Goal: Task Accomplishment & Management: Use online tool/utility

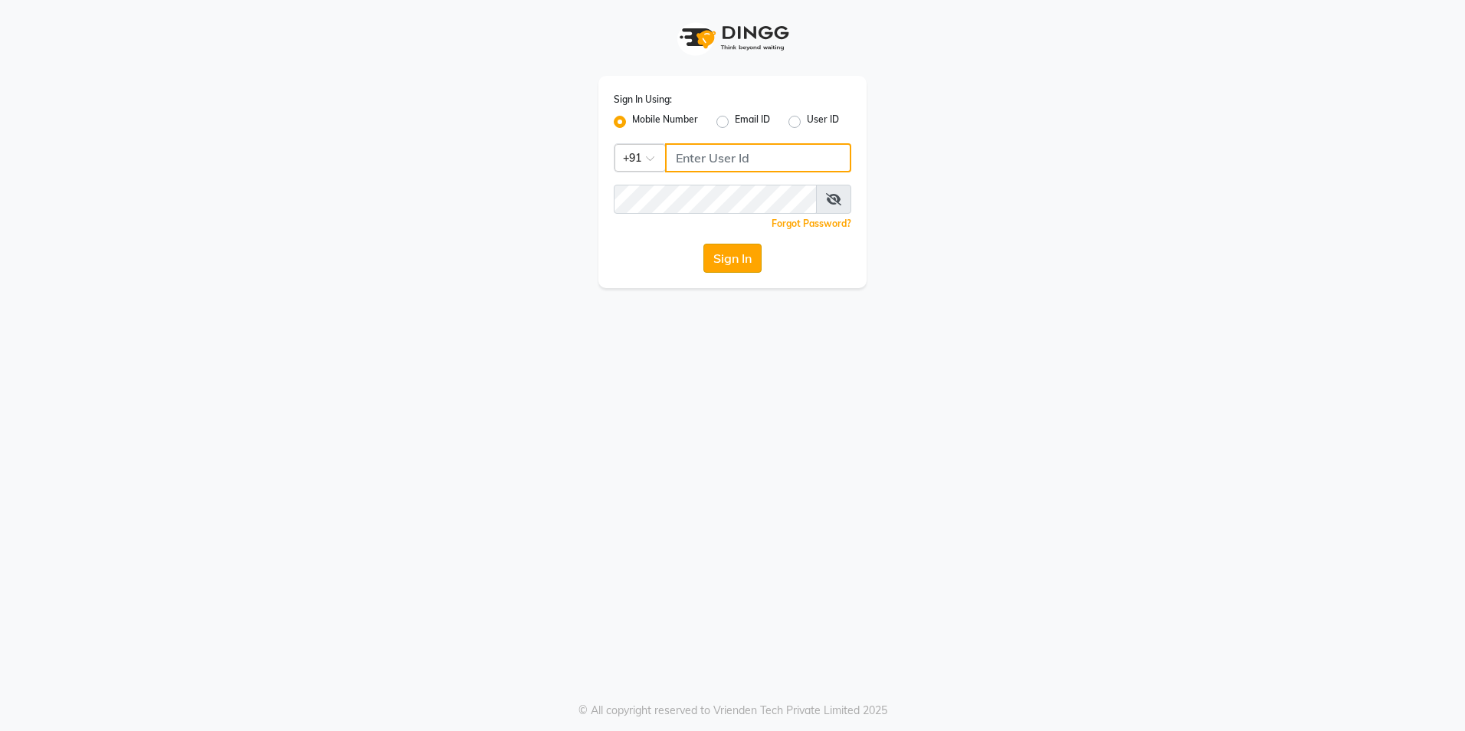
type input "9372078213"
click at [732, 271] on button "Sign In" at bounding box center [732, 258] width 58 height 29
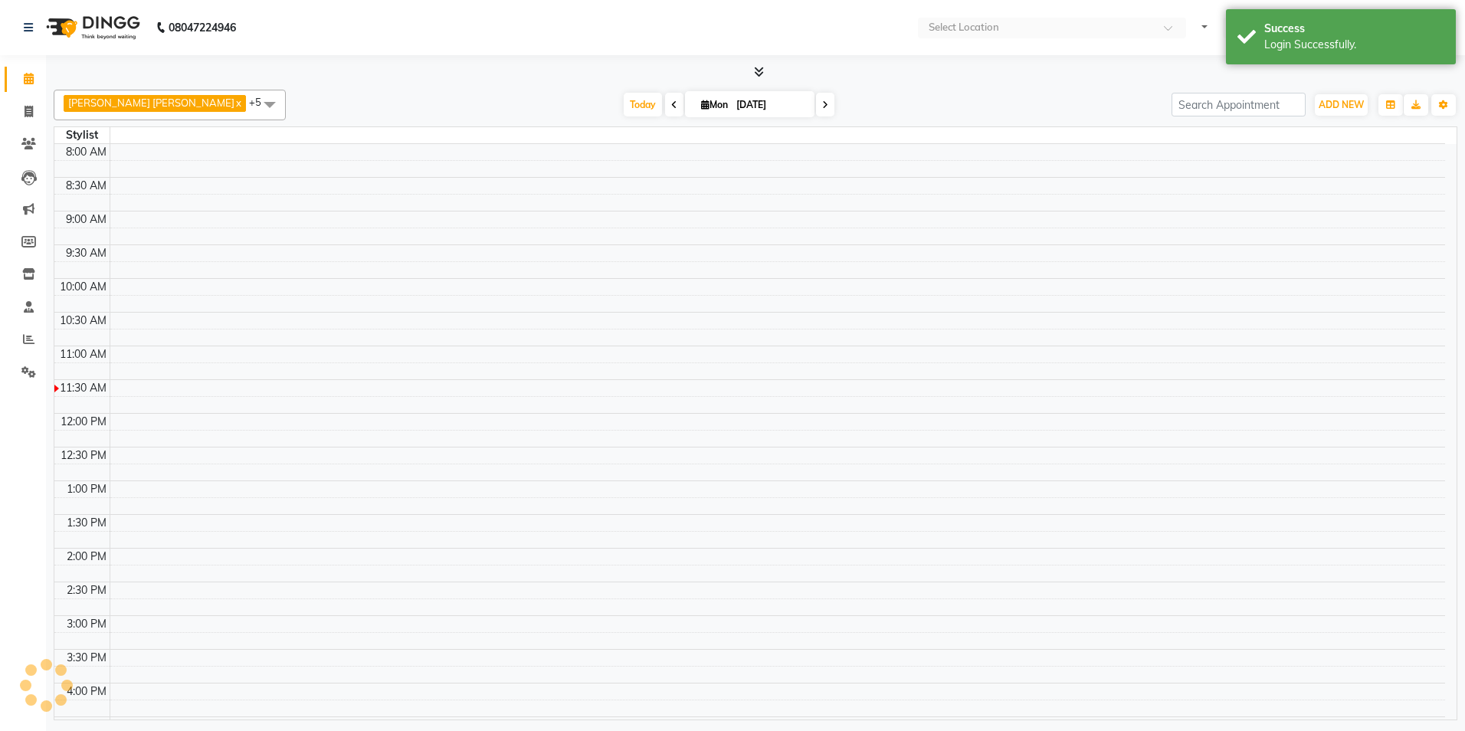
select select "en"
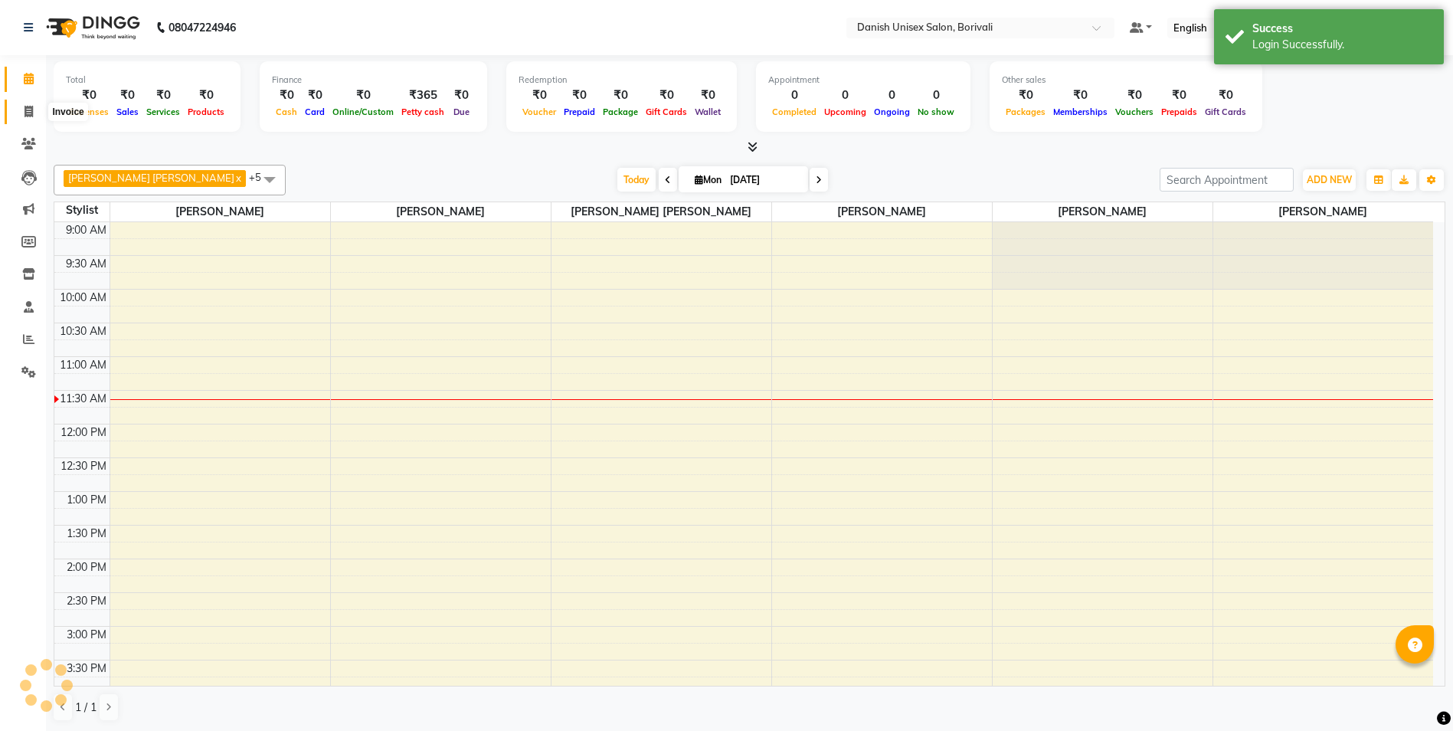
click at [32, 115] on icon at bounding box center [29, 111] width 8 height 11
select select "service"
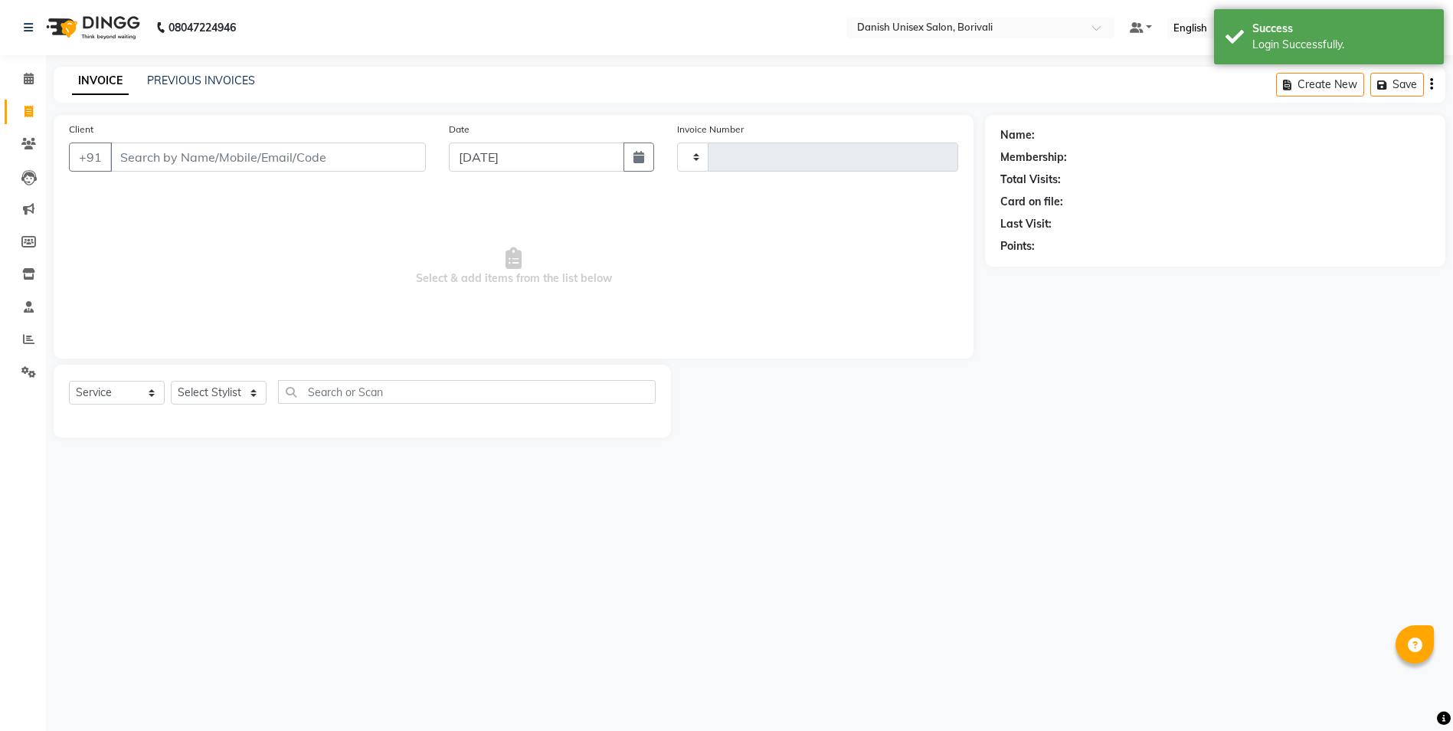
type input "2269"
select select "7068"
click at [152, 151] on input "Client" at bounding box center [269, 156] width 319 height 29
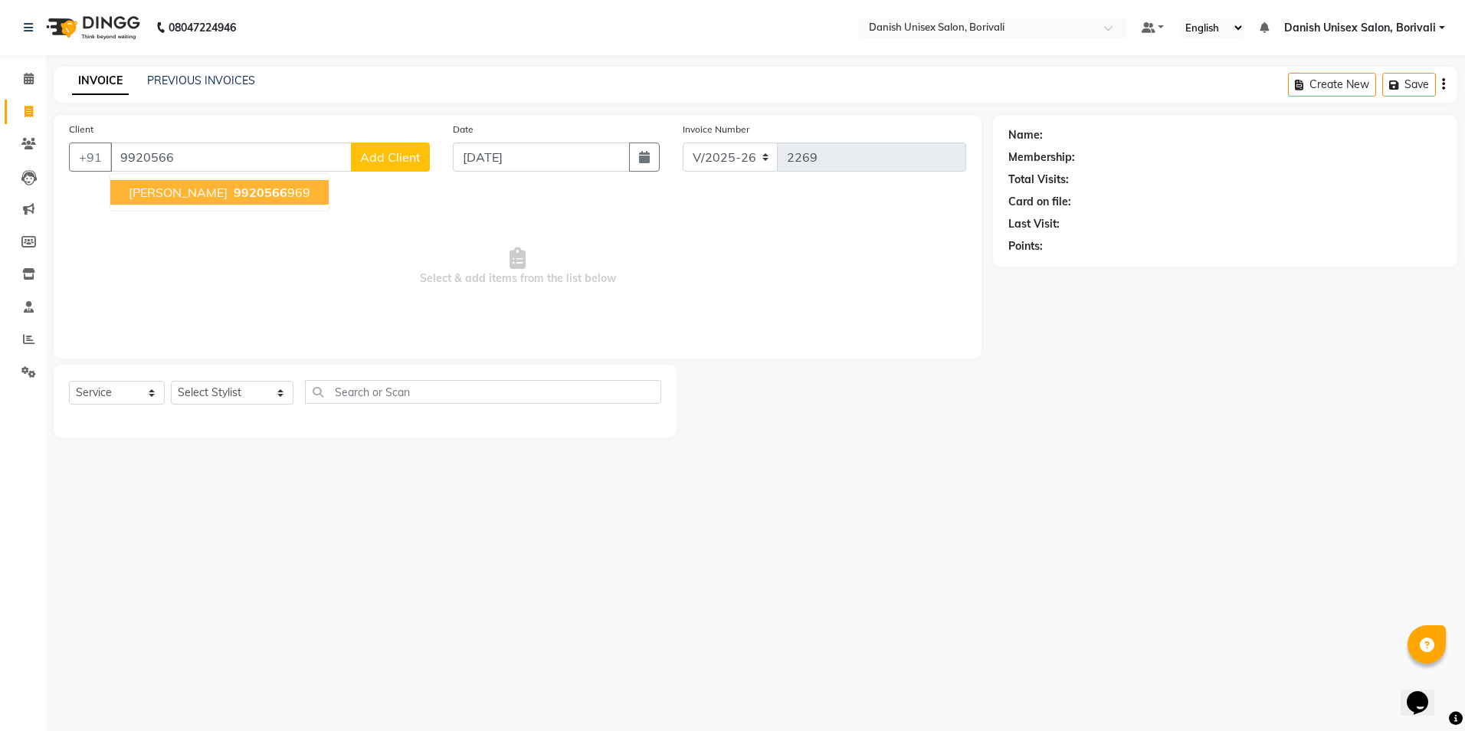
drag, startPoint x: 186, startPoint y: 191, endPoint x: 275, endPoint y: 512, distance: 333.0
click at [234, 191] on span "9920566" at bounding box center [261, 192] width 54 height 15
type input "9920566969"
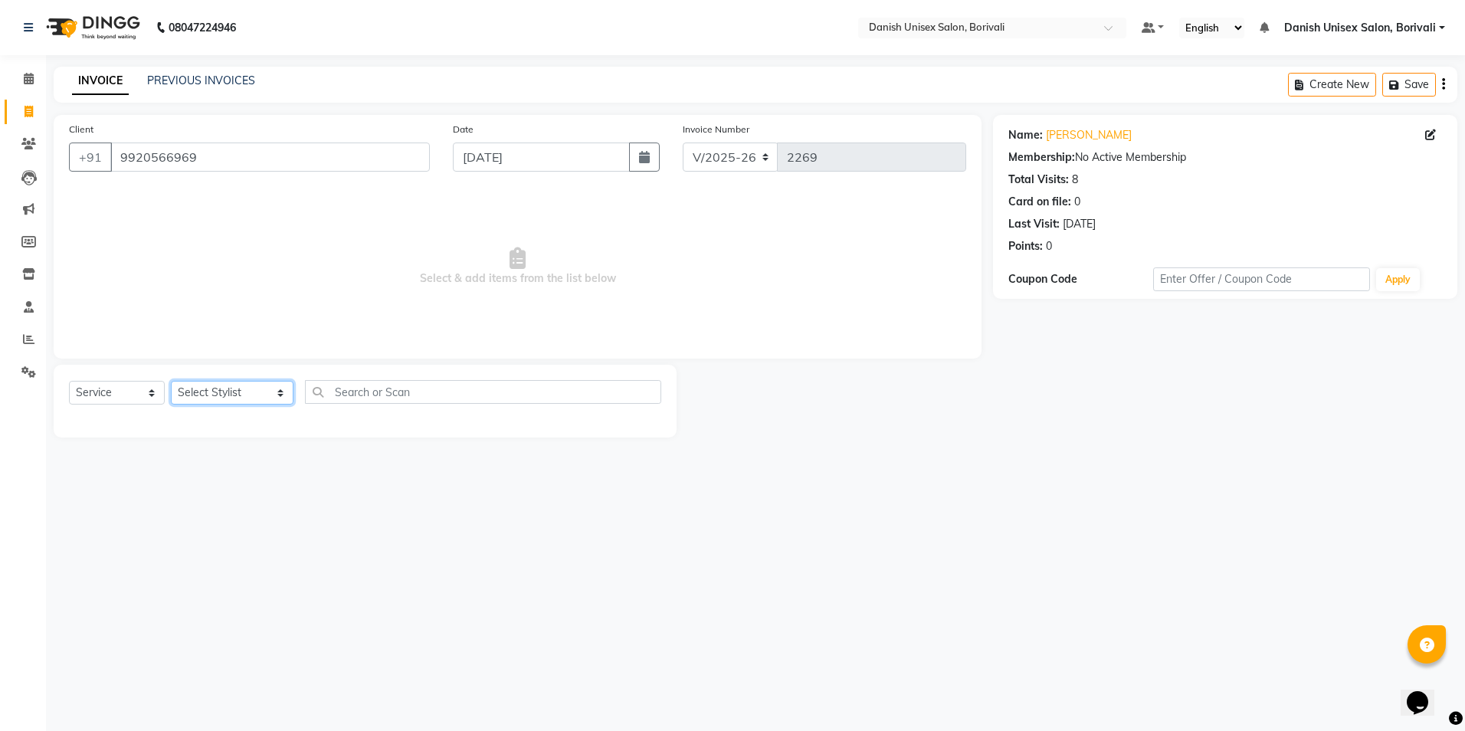
click at [219, 382] on select "Select Stylist [PERSON_NAME] Bheem [PERSON_NAME] Danish Unisex Salon, [PERSON_N…" at bounding box center [232, 393] width 123 height 24
select select "58927"
click at [171, 381] on select "Select Stylist [PERSON_NAME] Bheem [PERSON_NAME] Danish Unisex Salon, [PERSON_N…" at bounding box center [232, 393] width 123 height 24
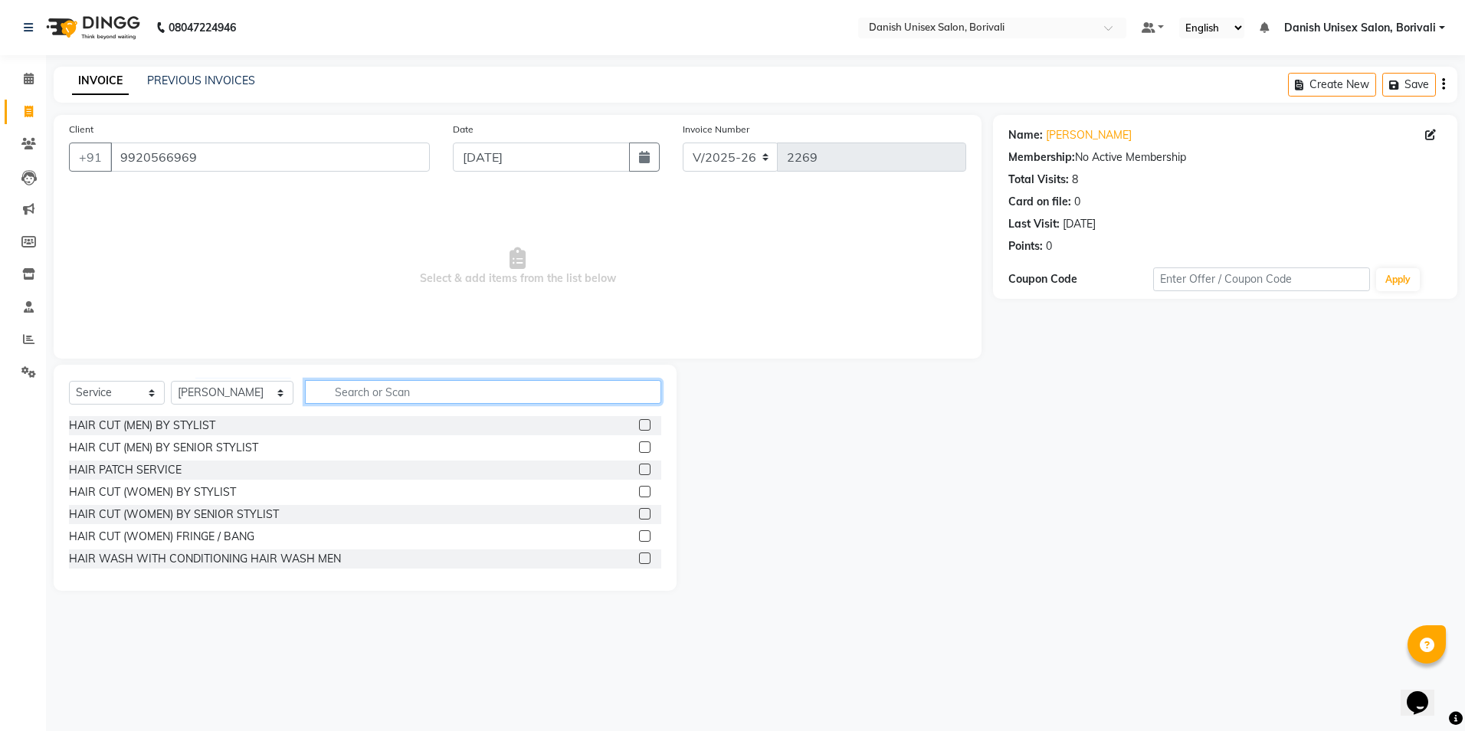
click at [346, 402] on input "text" at bounding box center [483, 392] width 356 height 24
click at [639, 427] on label at bounding box center [644, 424] width 11 height 11
click at [639, 427] on input "checkbox" at bounding box center [644, 426] width 10 height 10
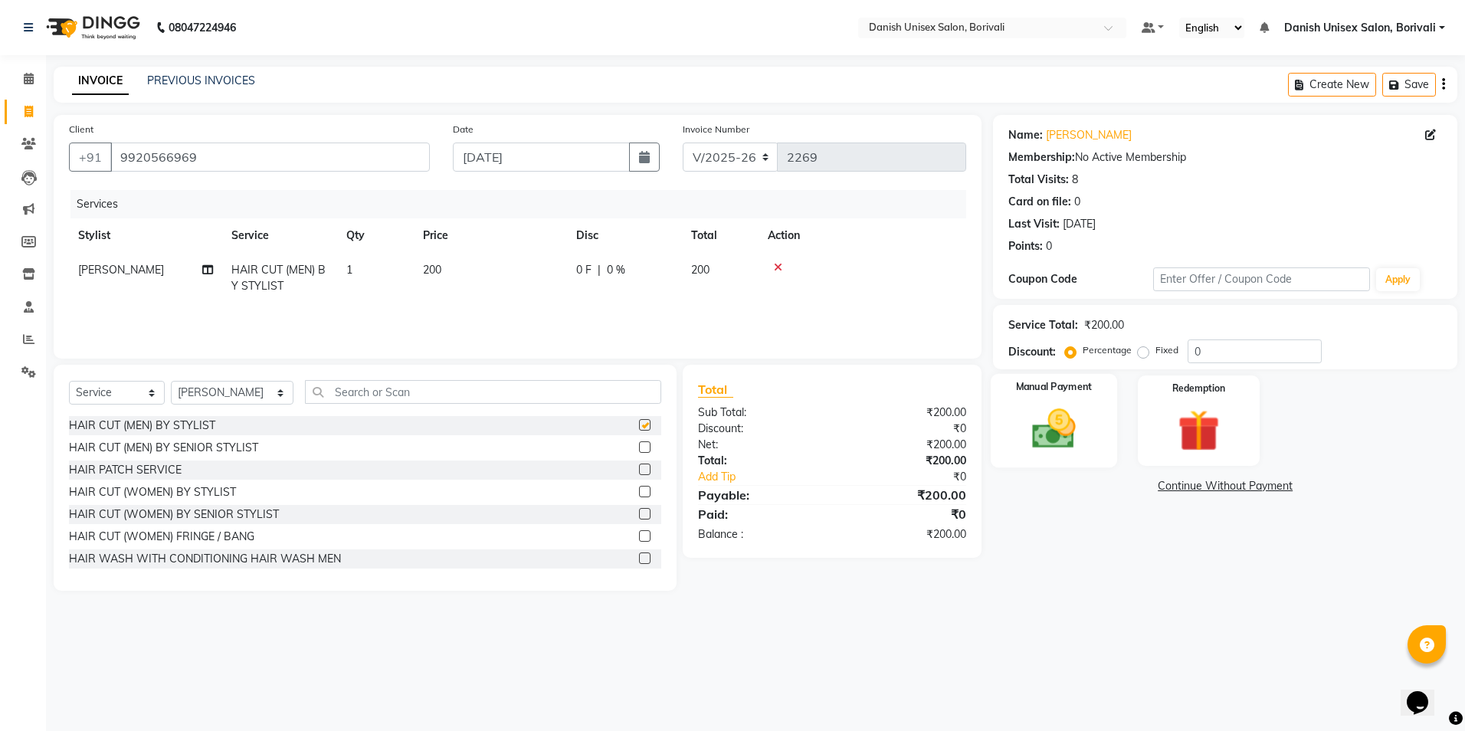
checkbox input "false"
click at [1020, 426] on img at bounding box center [1053, 429] width 71 height 51
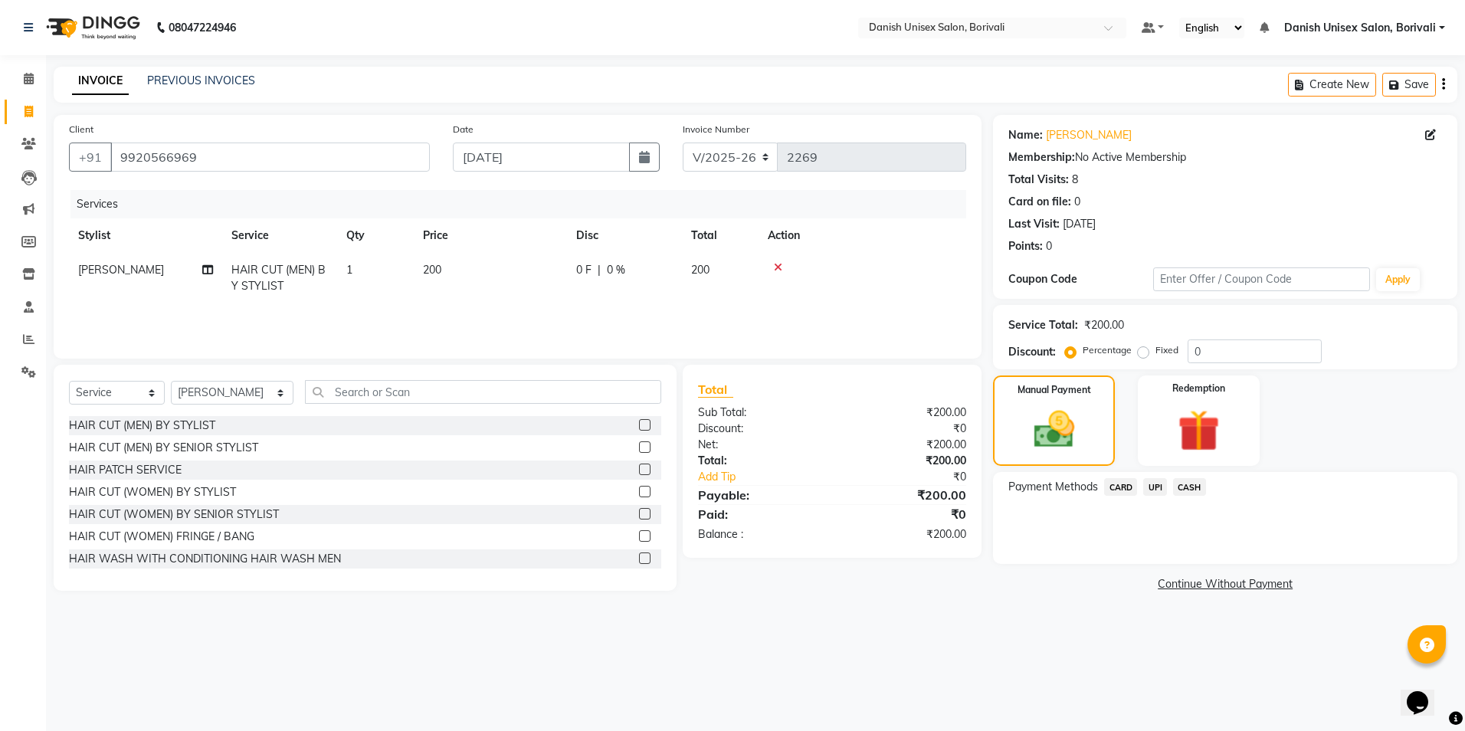
click at [1158, 486] on span "UPI" at bounding box center [1155, 487] width 24 height 18
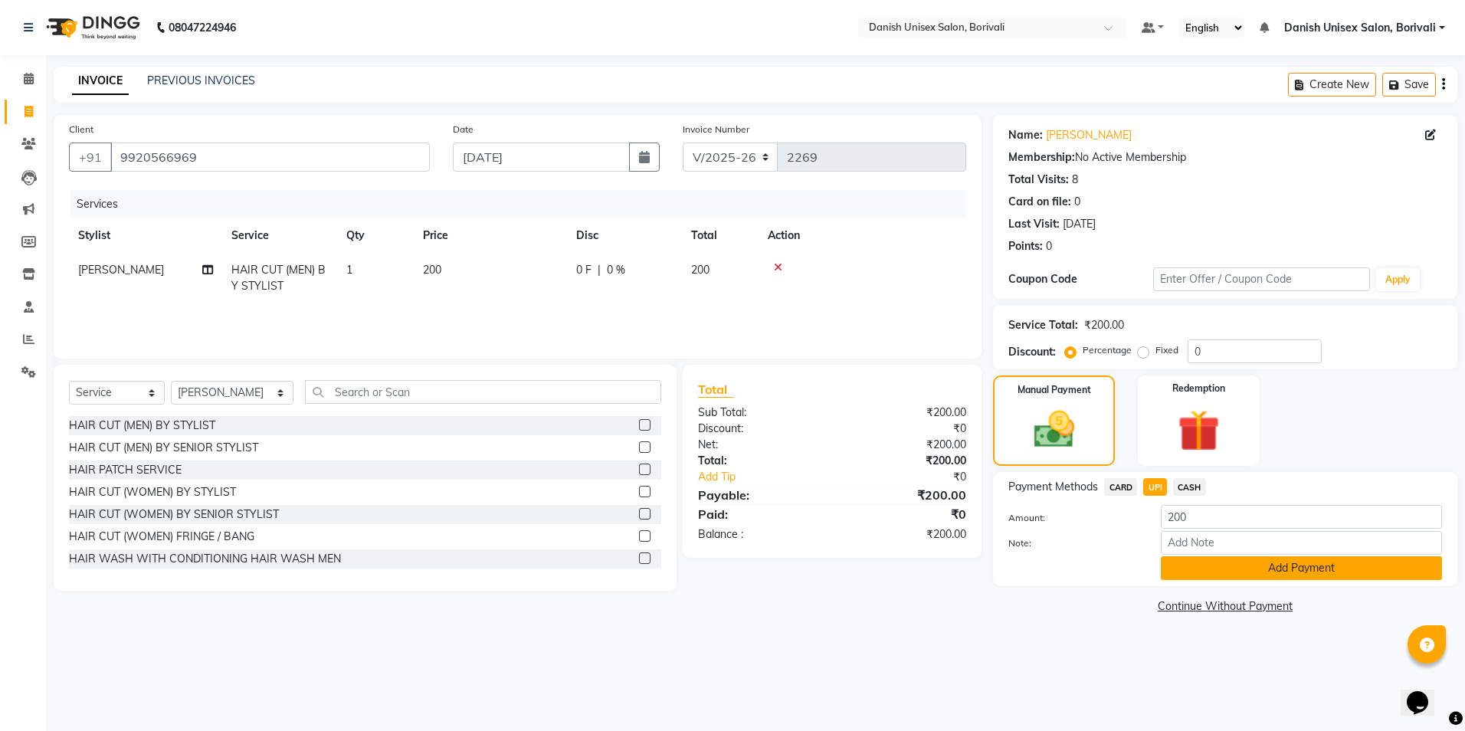
click at [1203, 561] on button "Add Payment" at bounding box center [1300, 568] width 281 height 24
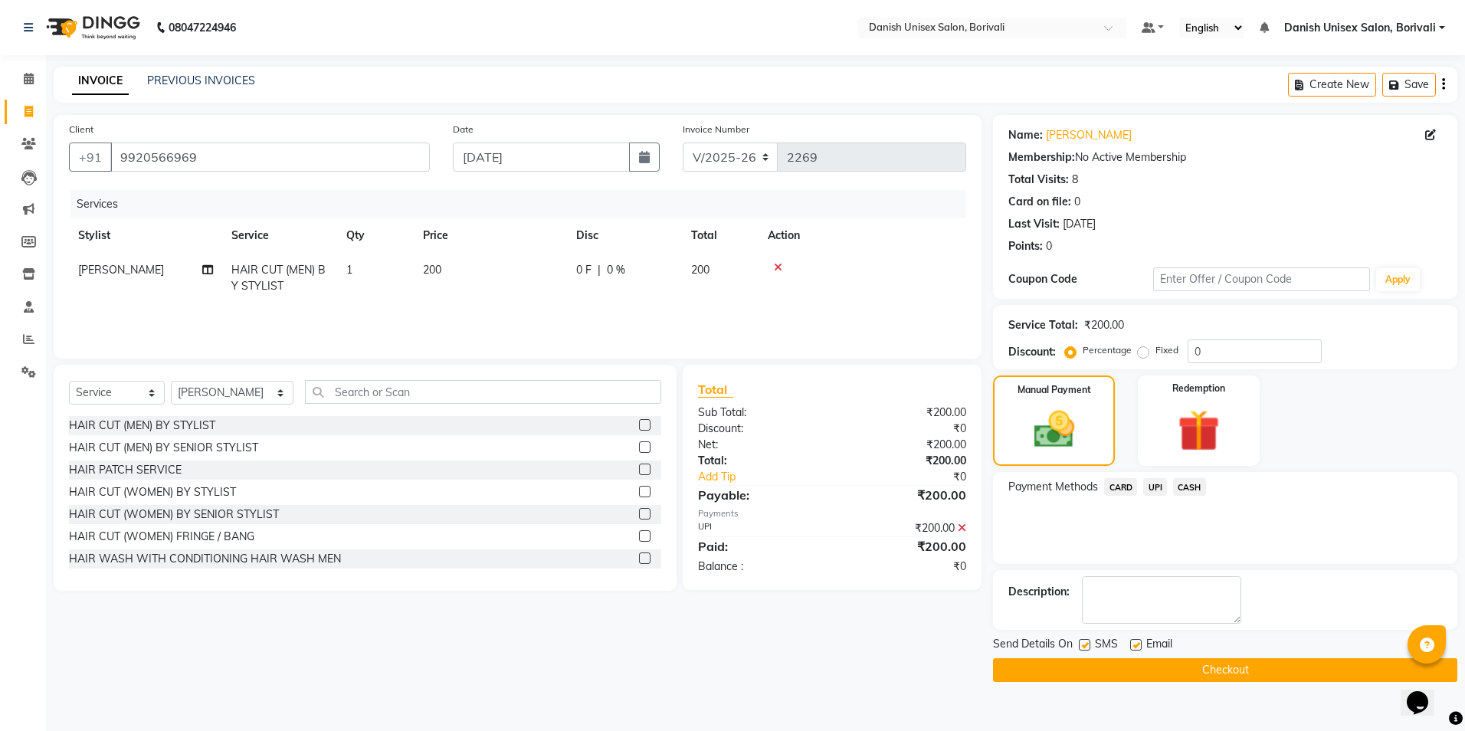
click at [1210, 668] on button "Checkout" at bounding box center [1225, 670] width 464 height 24
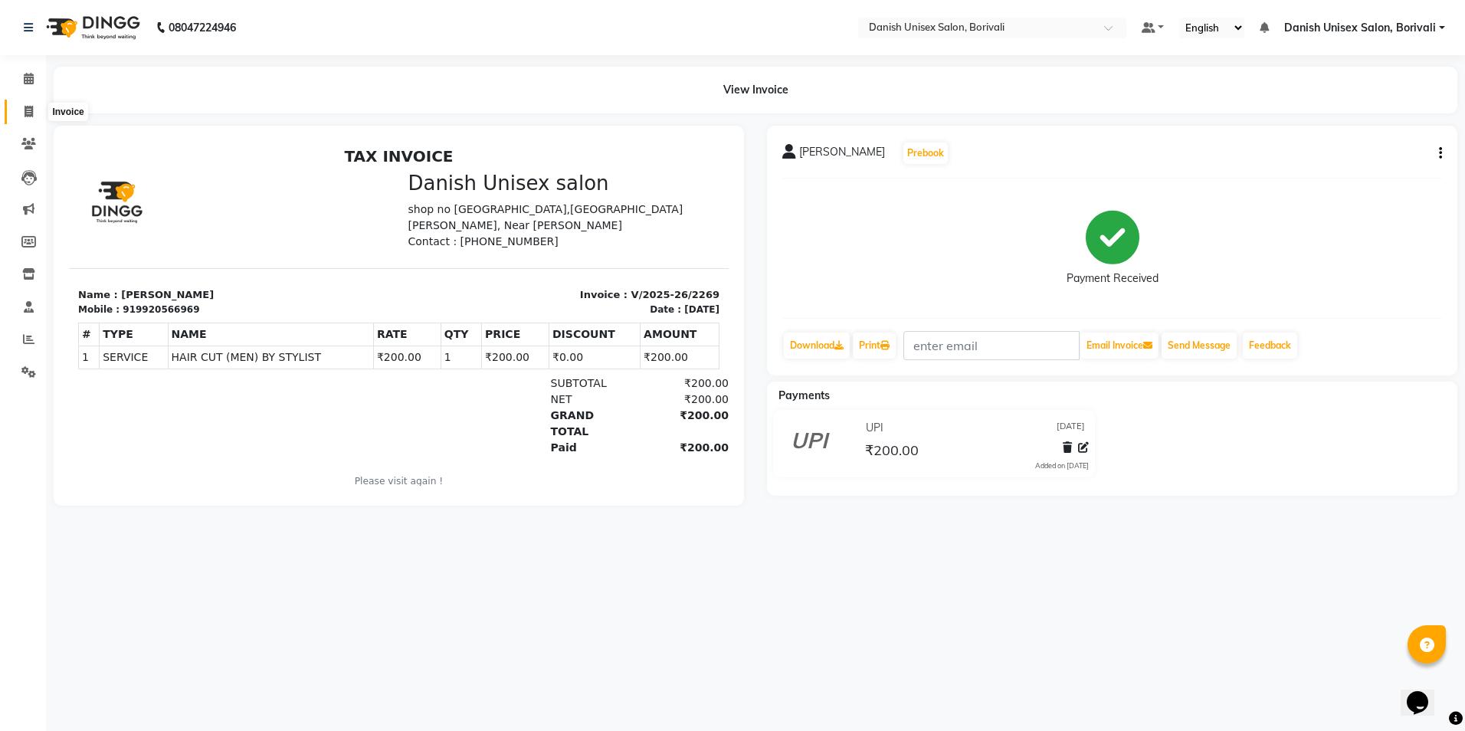
click at [32, 110] on icon at bounding box center [29, 111] width 8 height 11
select select "service"
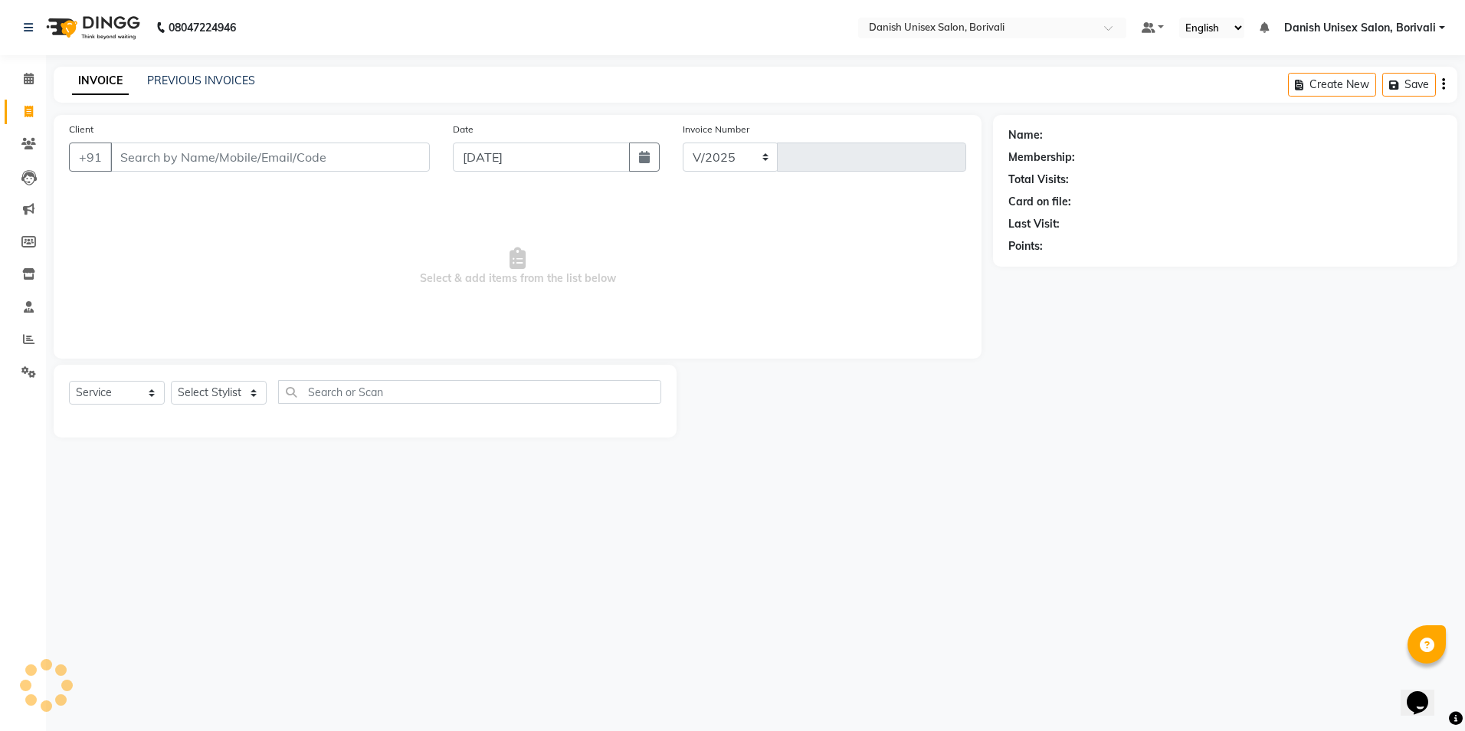
select select "7068"
type input "2270"
click at [164, 150] on input "Client" at bounding box center [269, 156] width 319 height 29
type input "d"
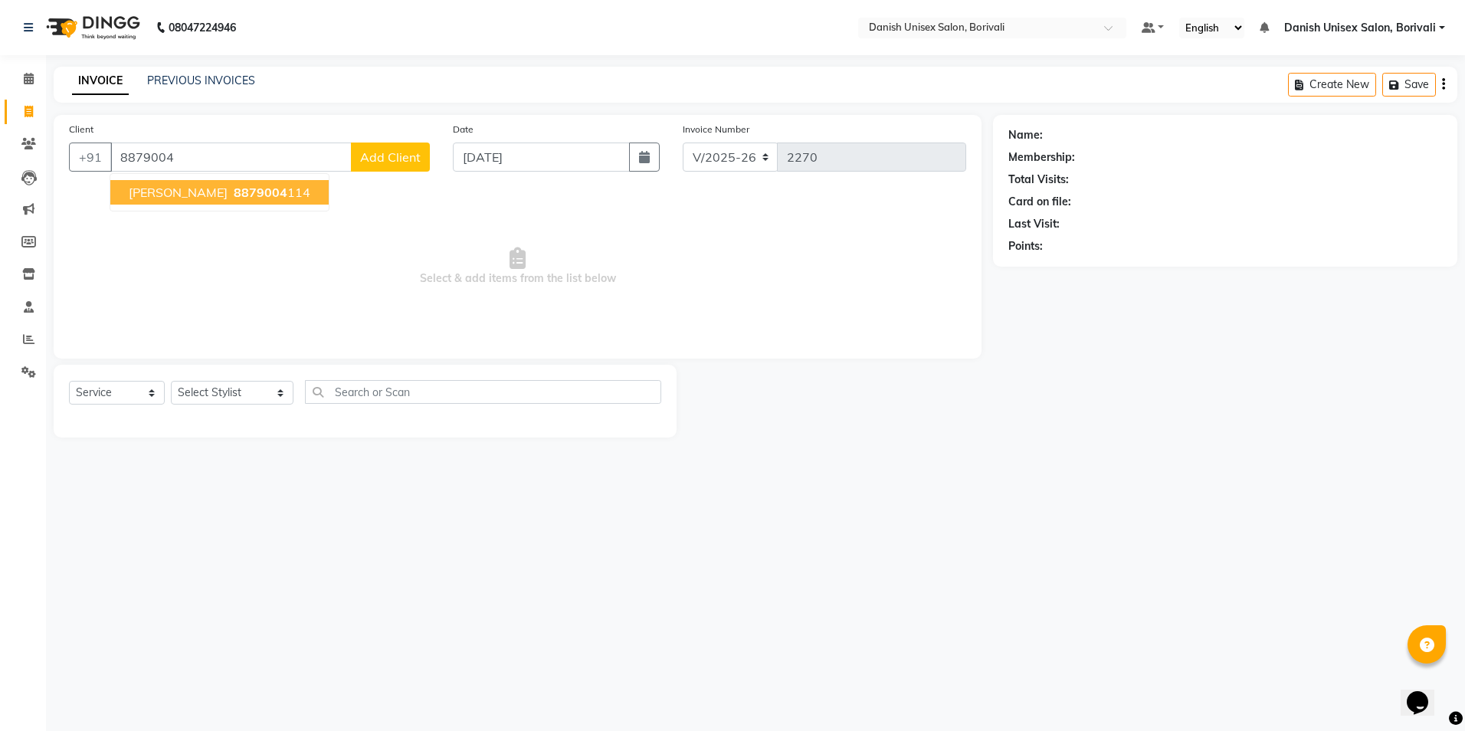
click at [216, 187] on span "[PERSON_NAME]" at bounding box center [178, 192] width 99 height 15
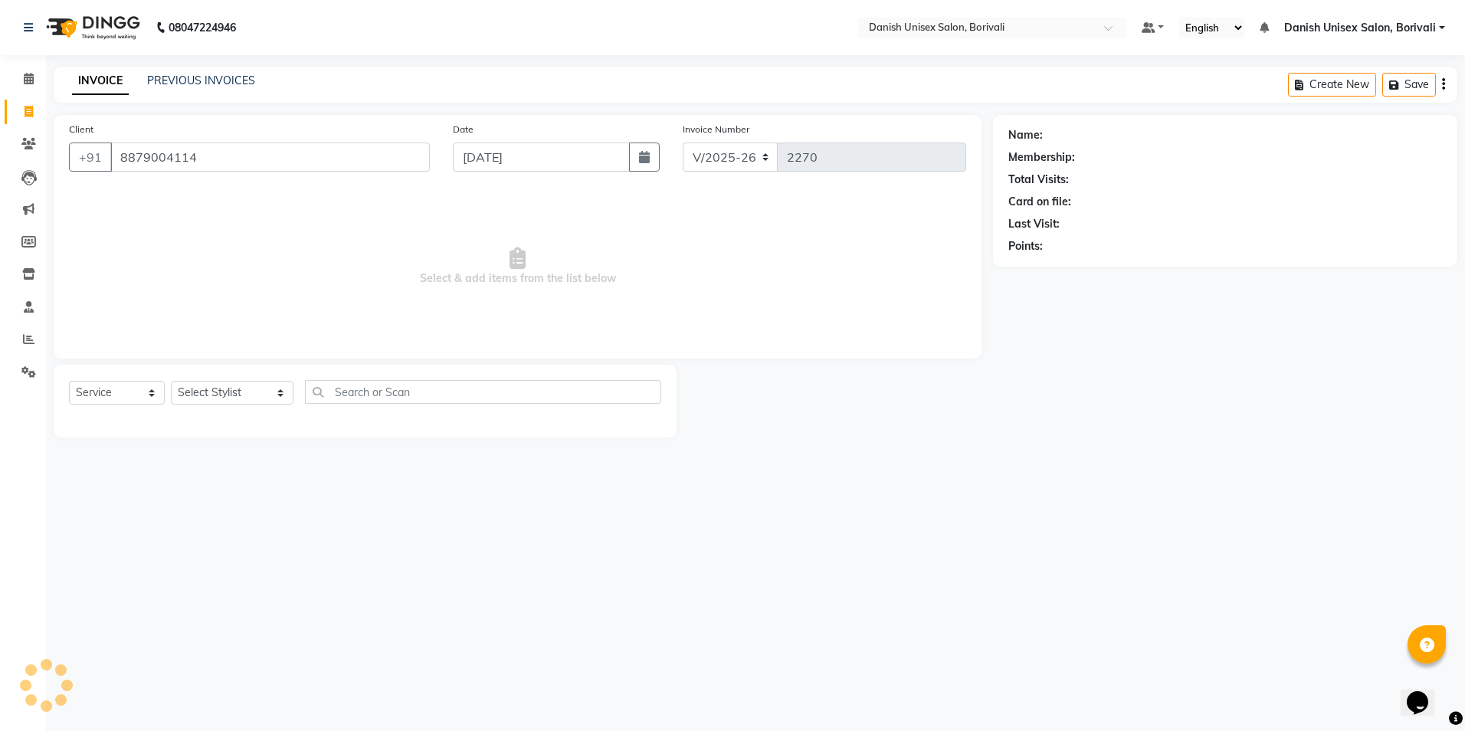
type input "8879004114"
click at [212, 396] on select "Select Stylist [PERSON_NAME] Bheem [PERSON_NAME] Danish Unisex Salon, [PERSON_N…" at bounding box center [232, 393] width 123 height 24
select select "58928"
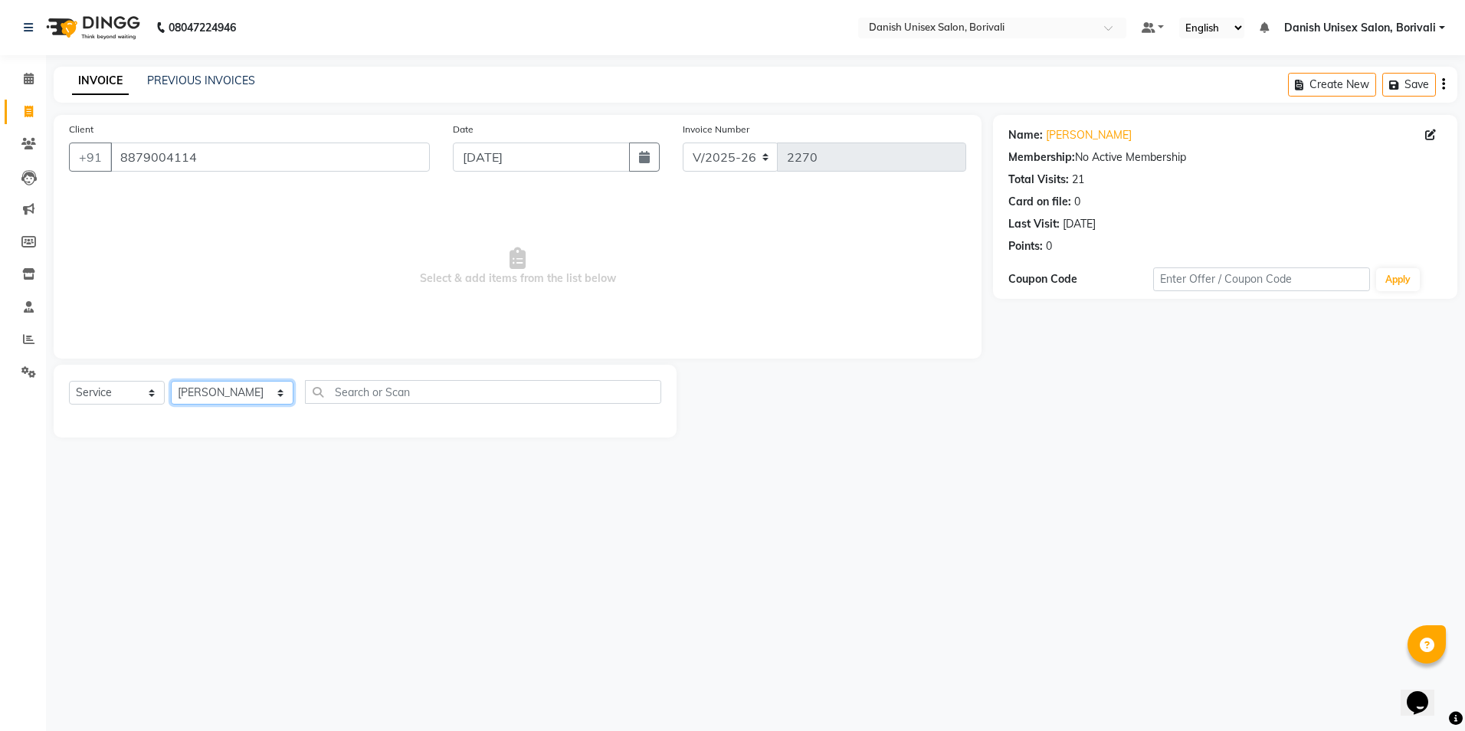
click at [171, 381] on select "Select Stylist [PERSON_NAME] Bheem [PERSON_NAME] Danish Unisex Salon, [PERSON_N…" at bounding box center [232, 393] width 123 height 24
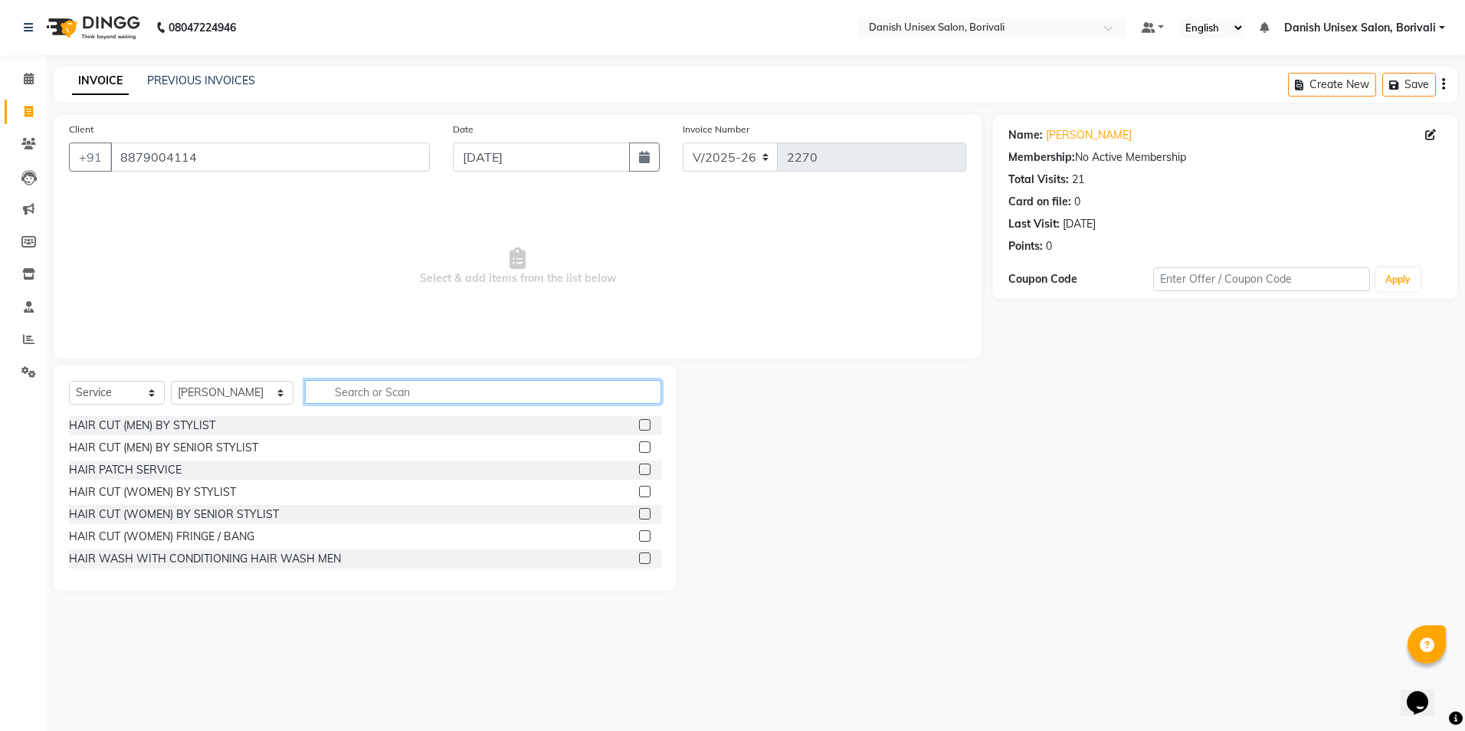
click at [402, 391] on input "text" at bounding box center [483, 392] width 356 height 24
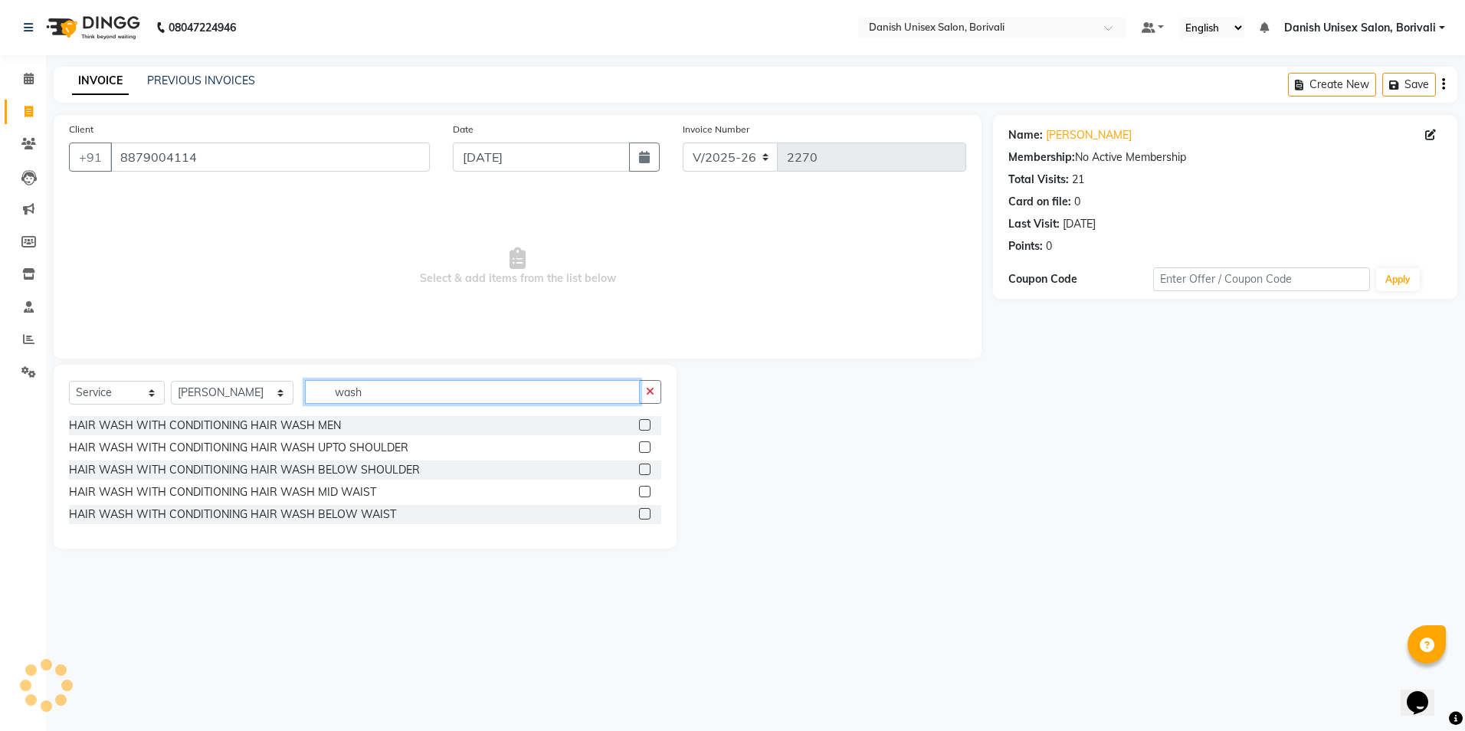
type input "wash"
click at [645, 469] on label at bounding box center [644, 468] width 11 height 11
click at [645, 469] on input "checkbox" at bounding box center [644, 470] width 10 height 10
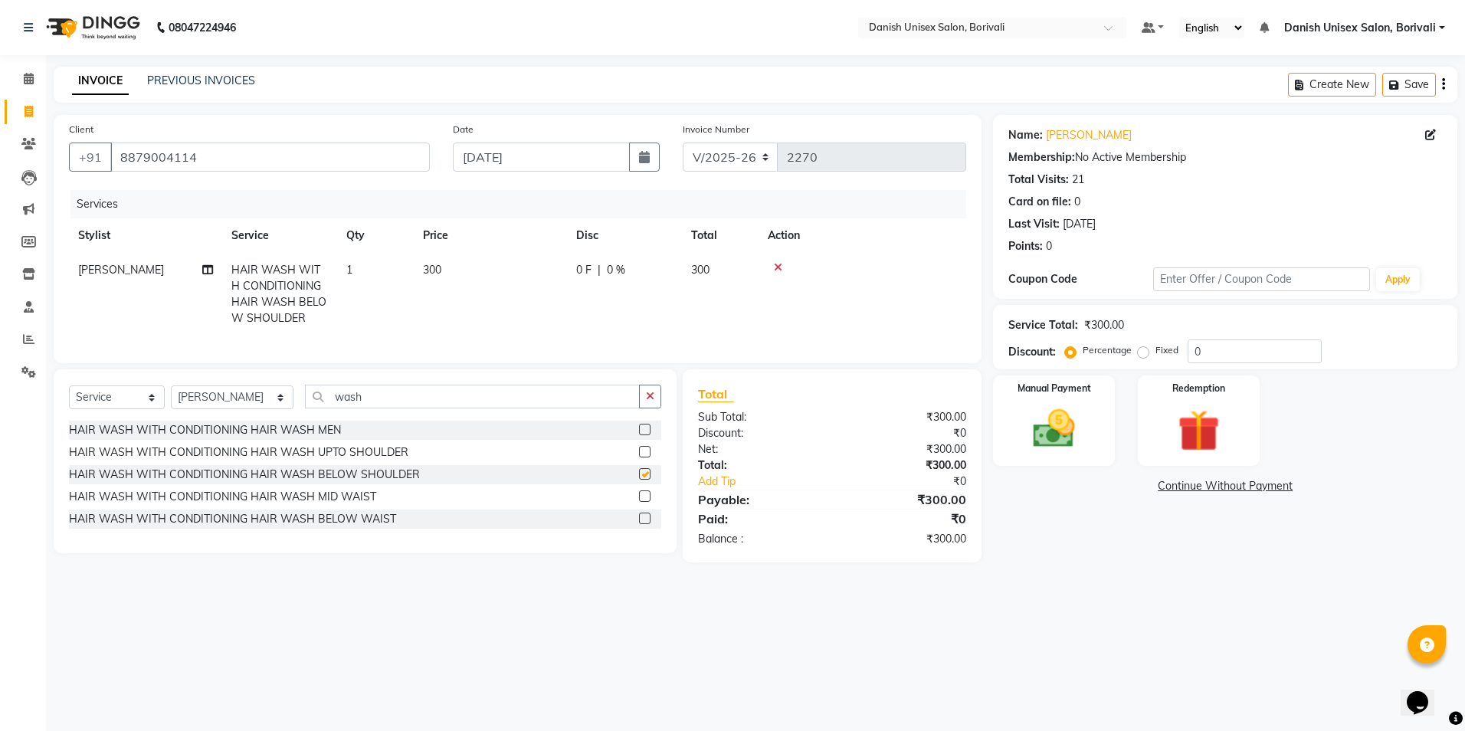
checkbox input "false"
click at [375, 408] on input "wash" at bounding box center [472, 397] width 335 height 24
type input "w"
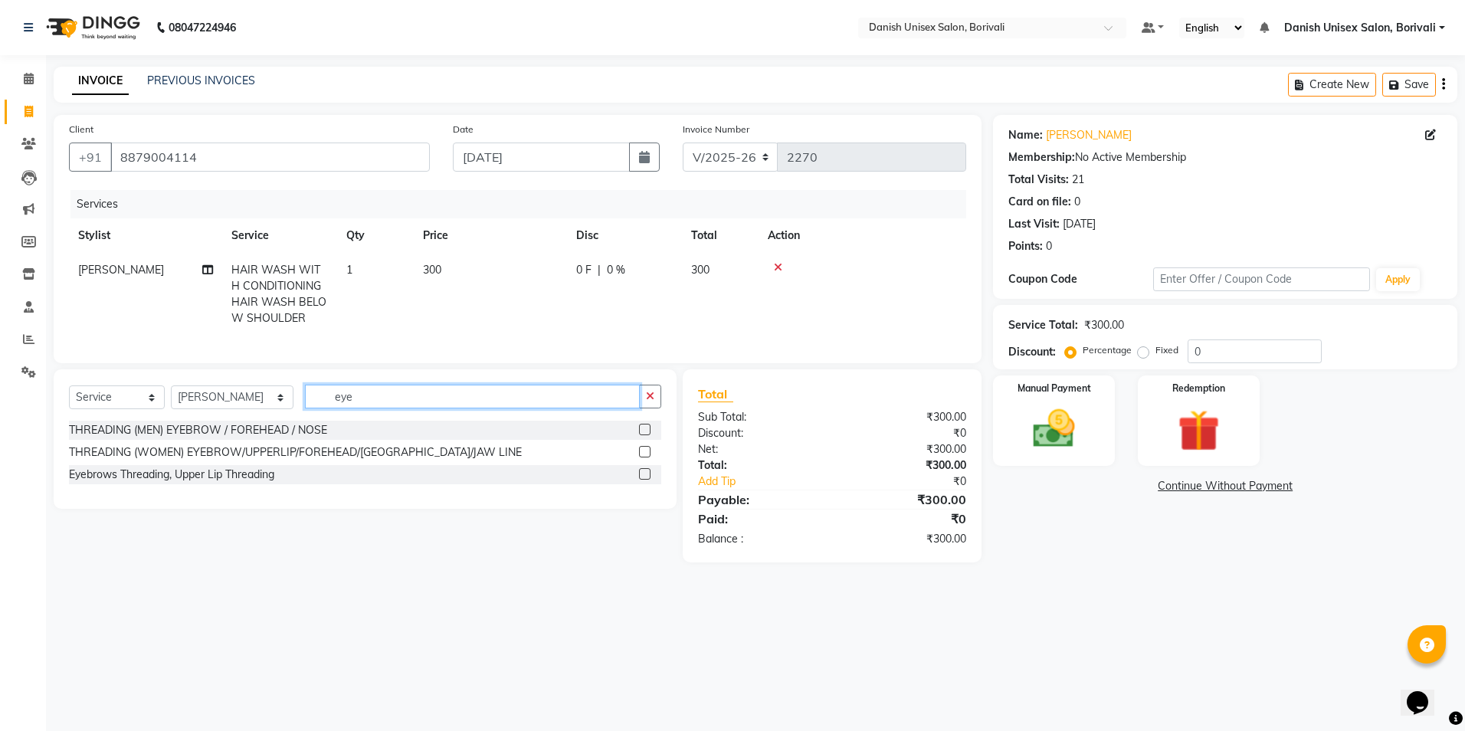
type input "eye"
click at [642, 457] on label at bounding box center [644, 451] width 11 height 11
click at [642, 457] on input "checkbox" at bounding box center [644, 452] width 10 height 10
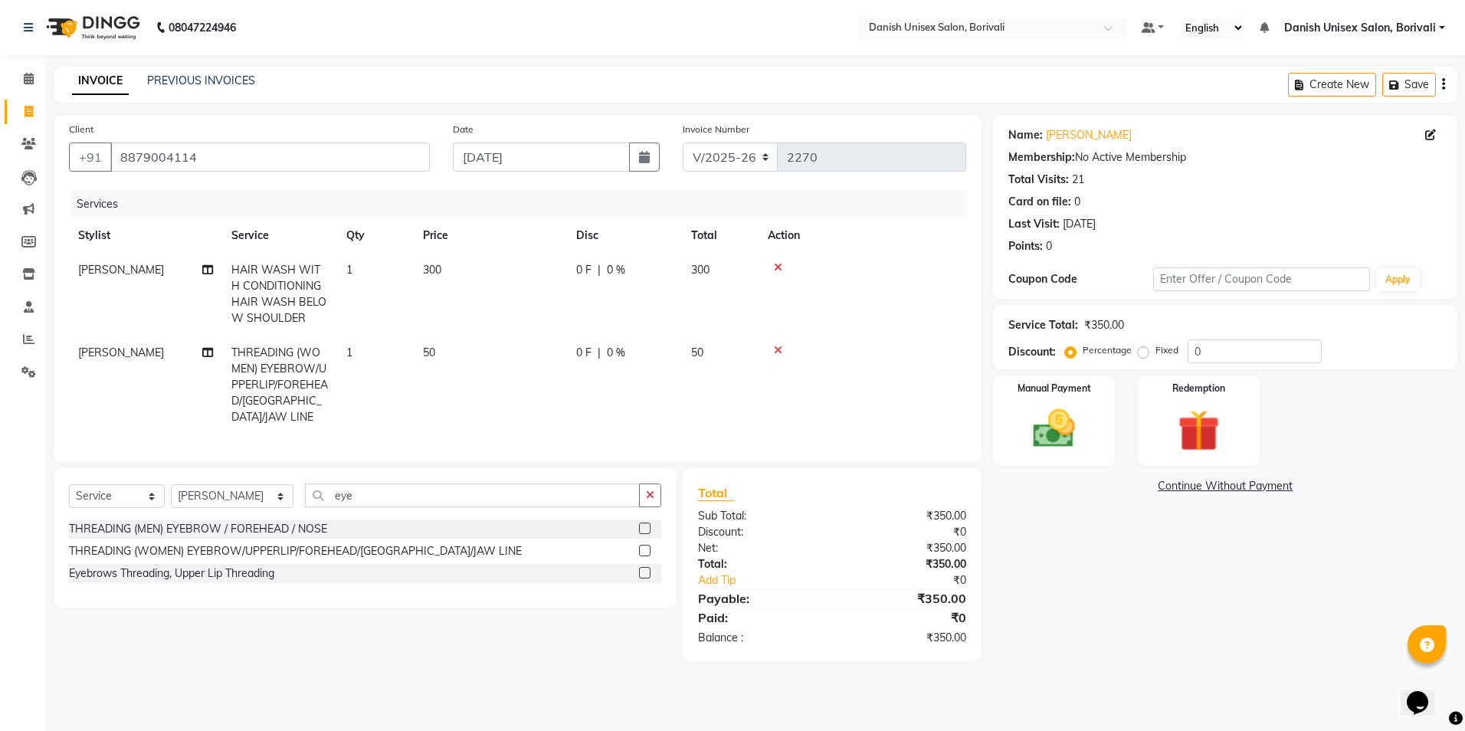
click at [647, 545] on label at bounding box center [644, 550] width 11 height 11
click at [647, 546] on input "checkbox" at bounding box center [644, 551] width 10 height 10
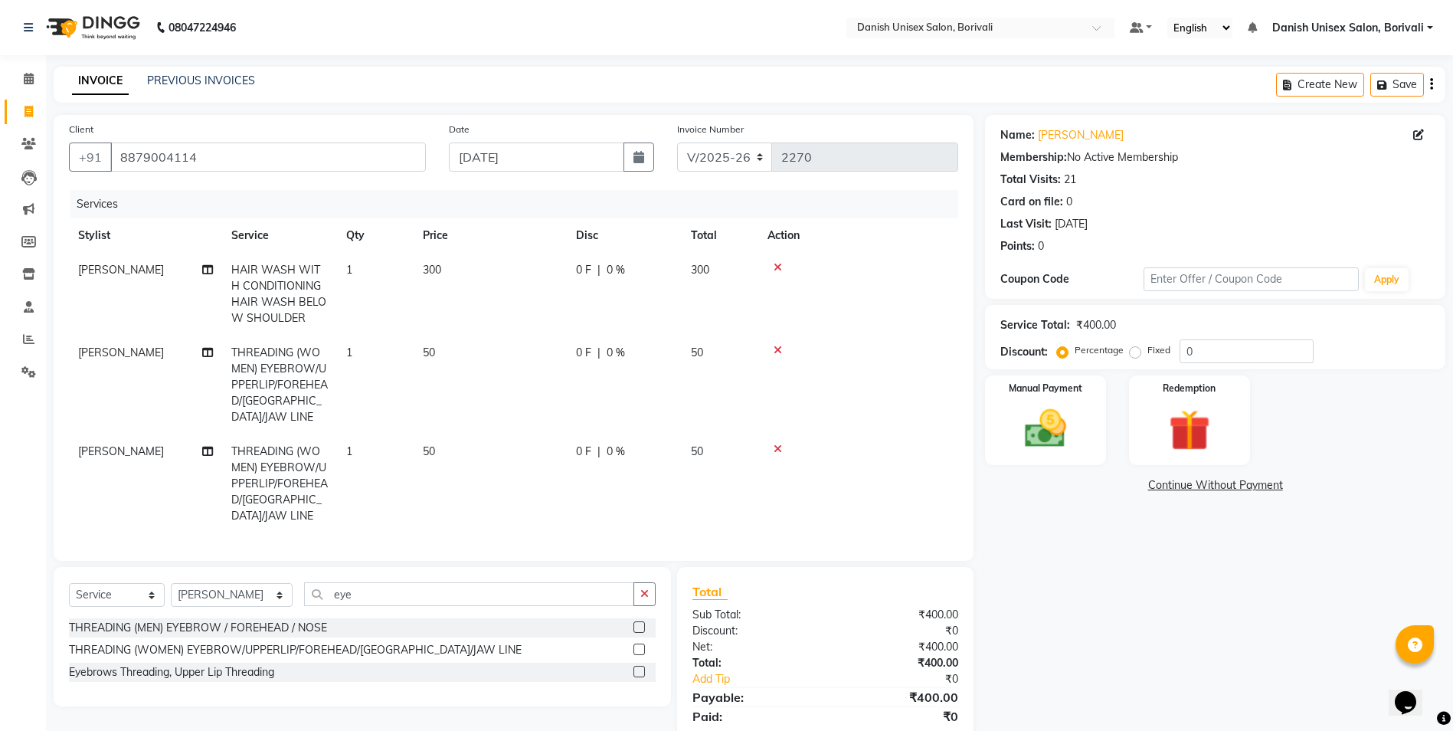
click at [640, 643] on label at bounding box center [638, 648] width 11 height 11
click at [640, 645] on input "checkbox" at bounding box center [638, 650] width 10 height 10
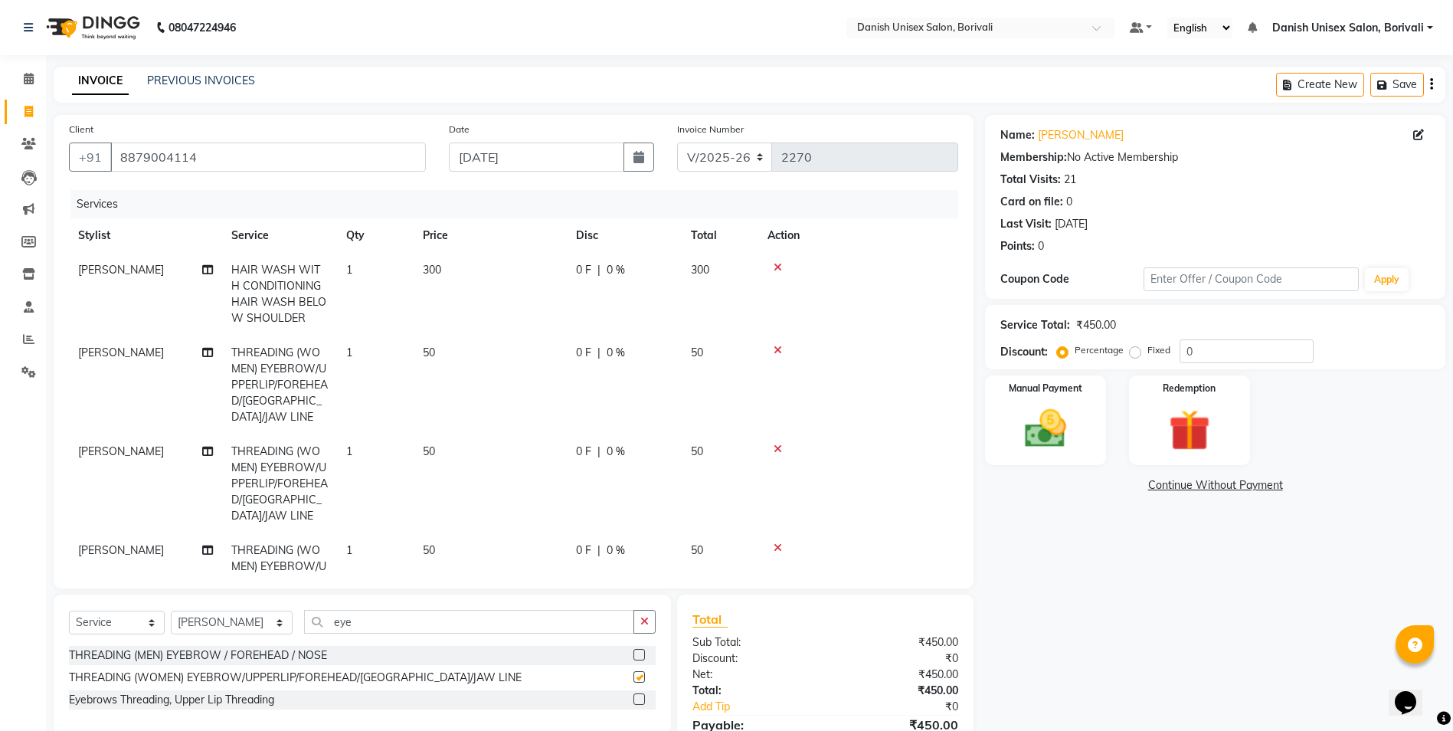
checkbox input "false"
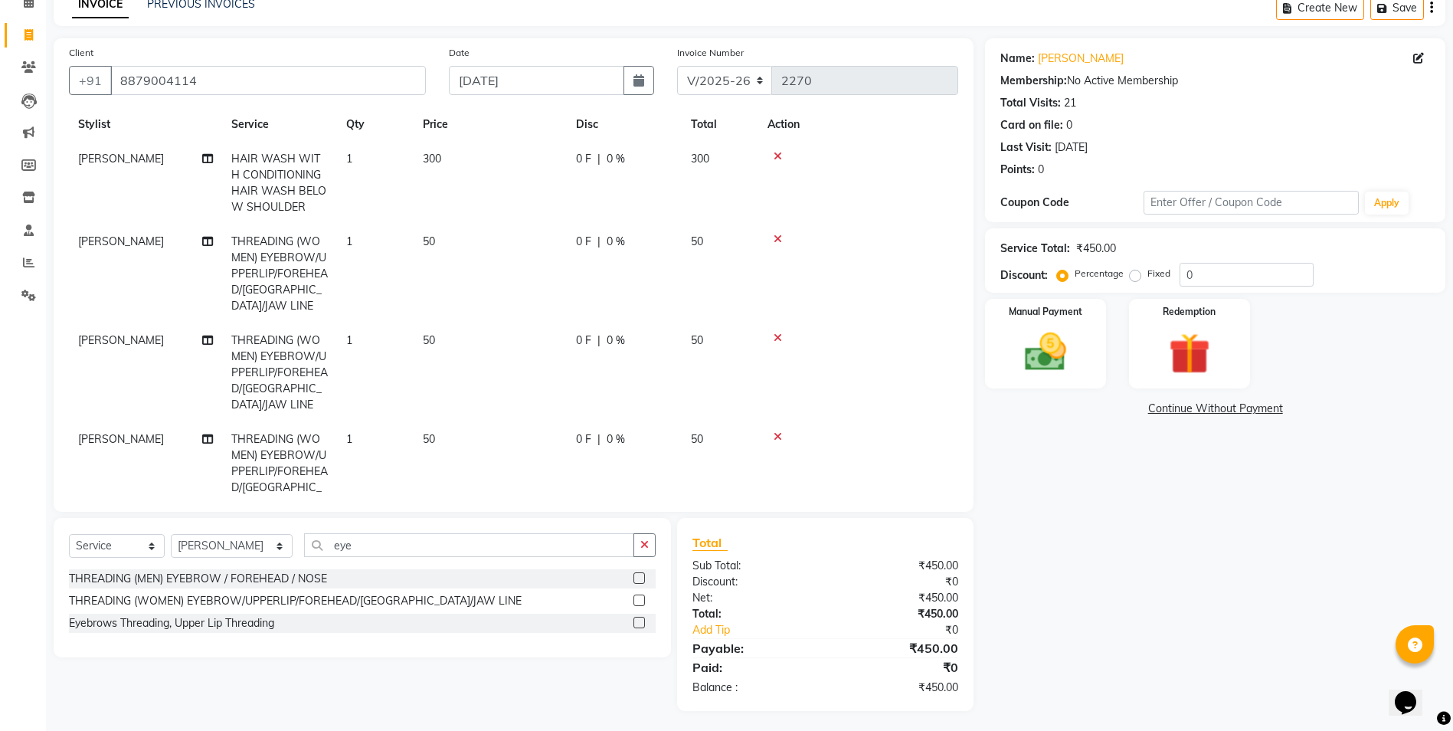
scroll to position [80, 0]
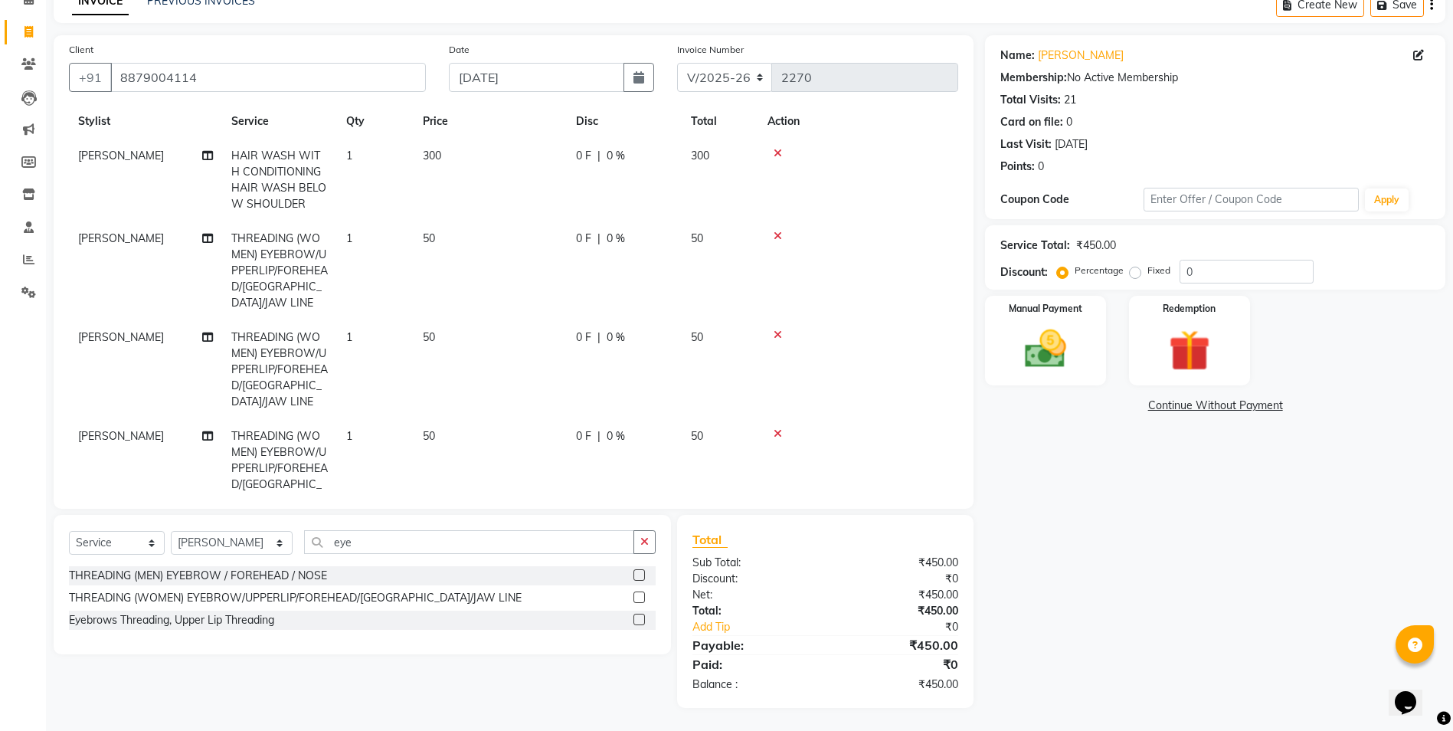
click at [781, 428] on icon at bounding box center [778, 433] width 8 height 11
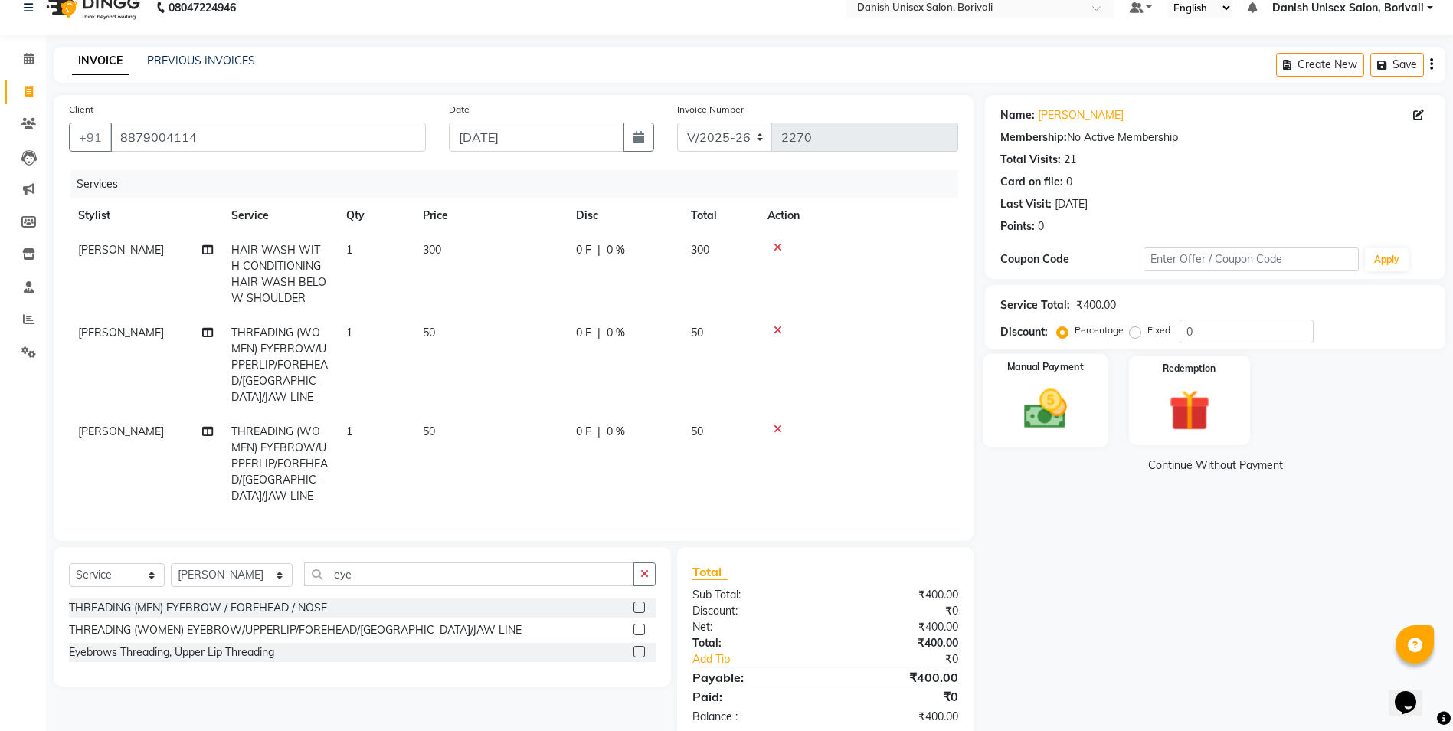
click at [1047, 401] on img at bounding box center [1045, 409] width 70 height 50
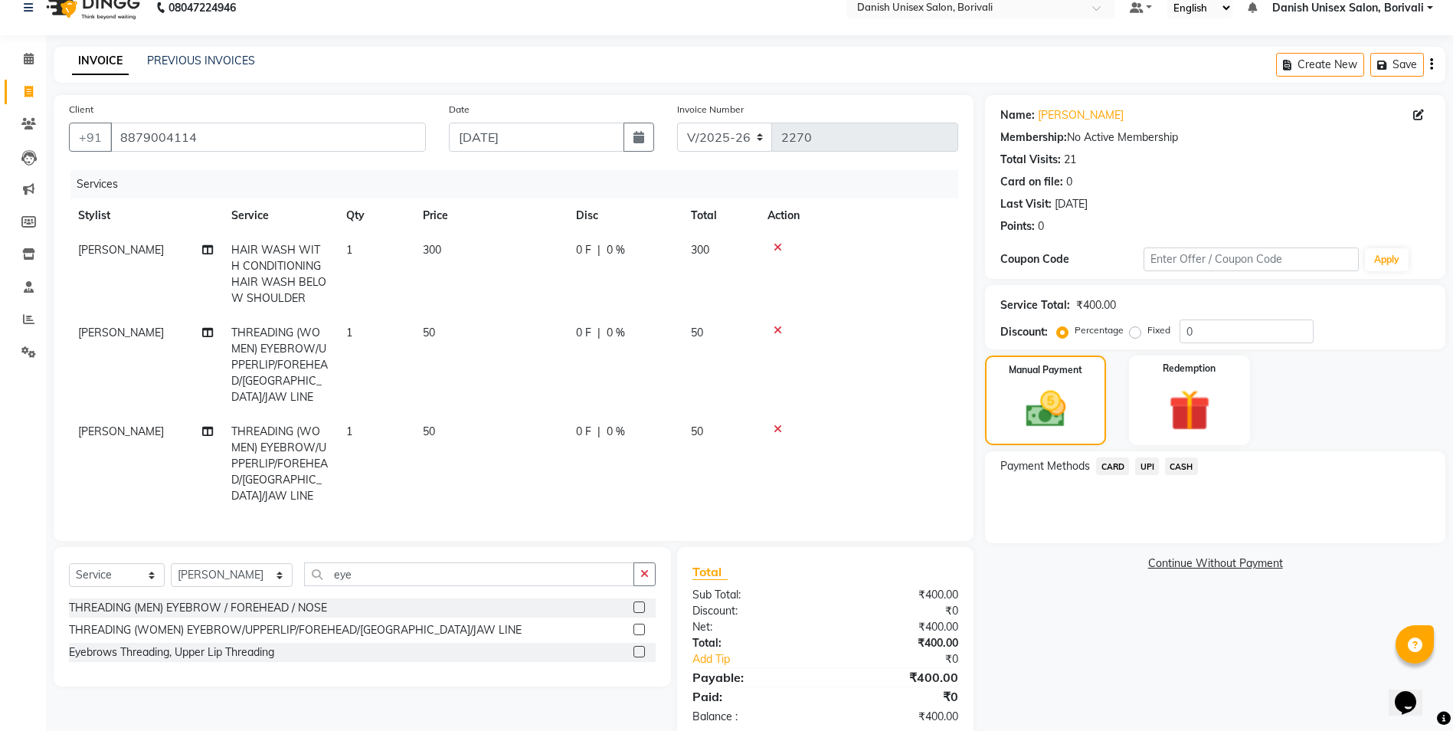
click at [1177, 466] on span "CASH" at bounding box center [1181, 466] width 33 height 18
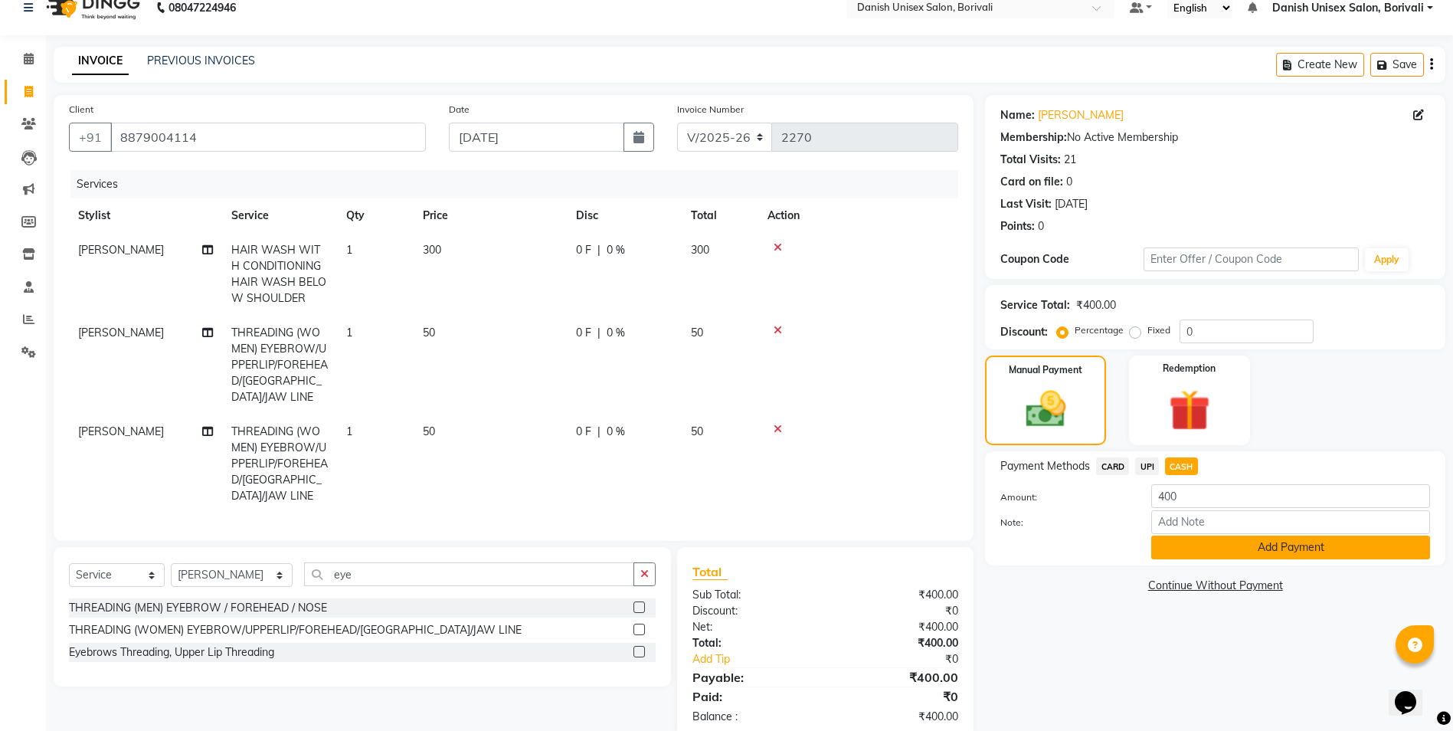
click at [1217, 547] on button "Add Payment" at bounding box center [1290, 547] width 279 height 24
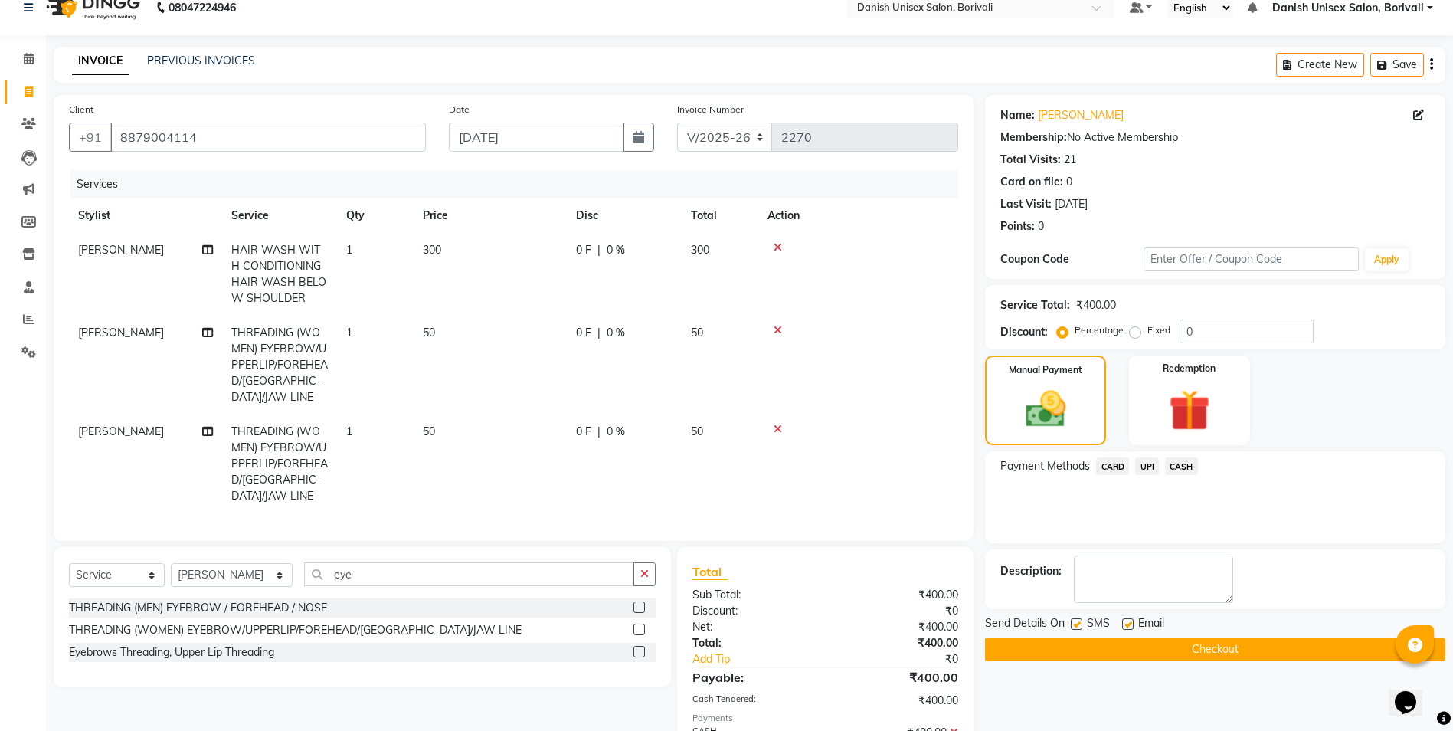
click at [1211, 653] on button "Checkout" at bounding box center [1215, 649] width 460 height 24
